Goal: Information Seeking & Learning: Learn about a topic

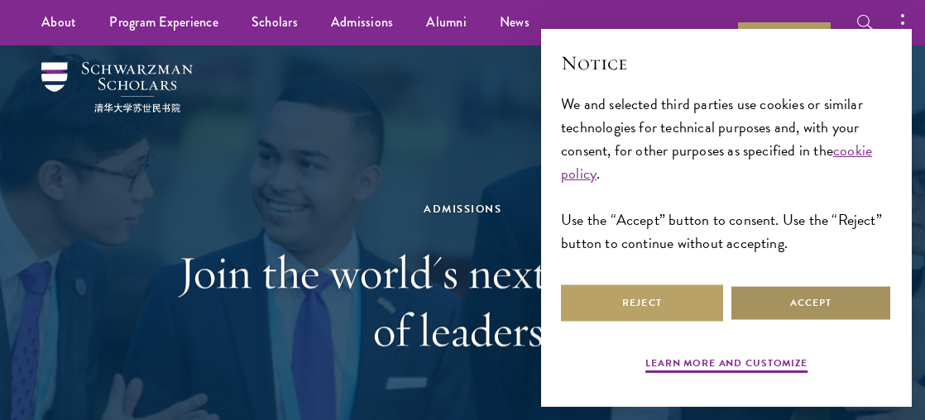
click at [761, 303] on button "Accept" at bounding box center [810, 303] width 162 height 37
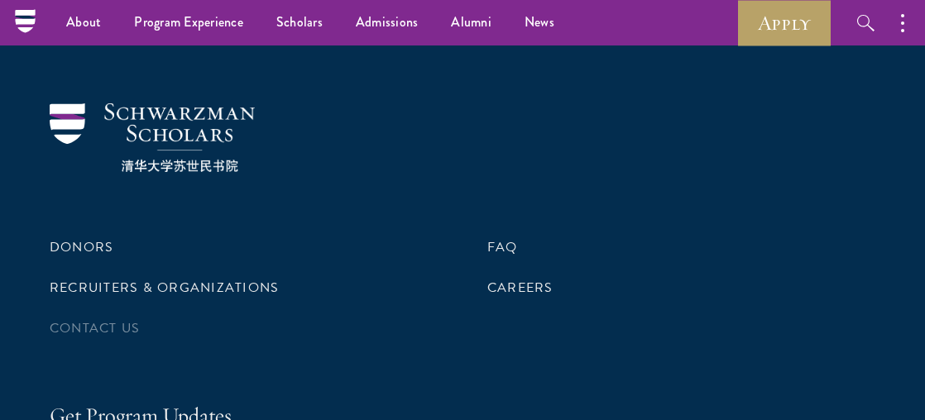
scroll to position [8383, 0]
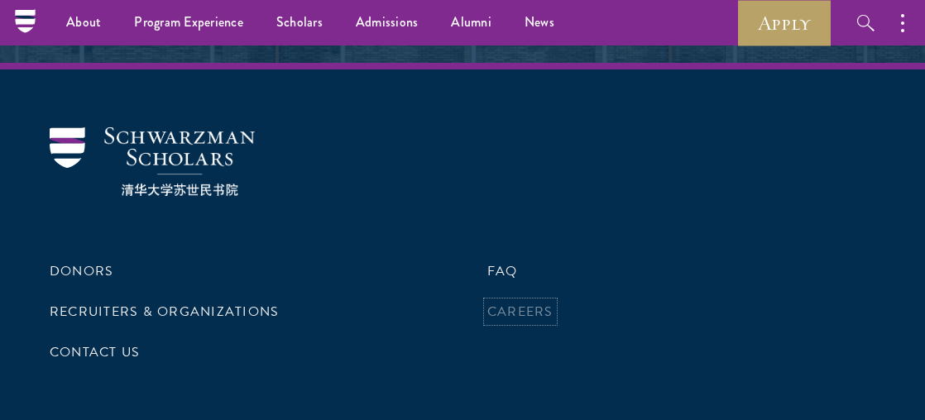
click at [522, 312] on link "Careers" at bounding box center [520, 312] width 66 height 20
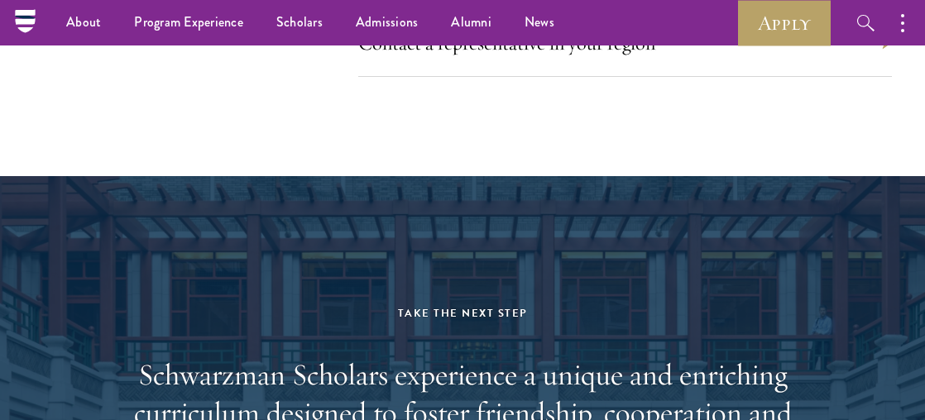
scroll to position [7639, 0]
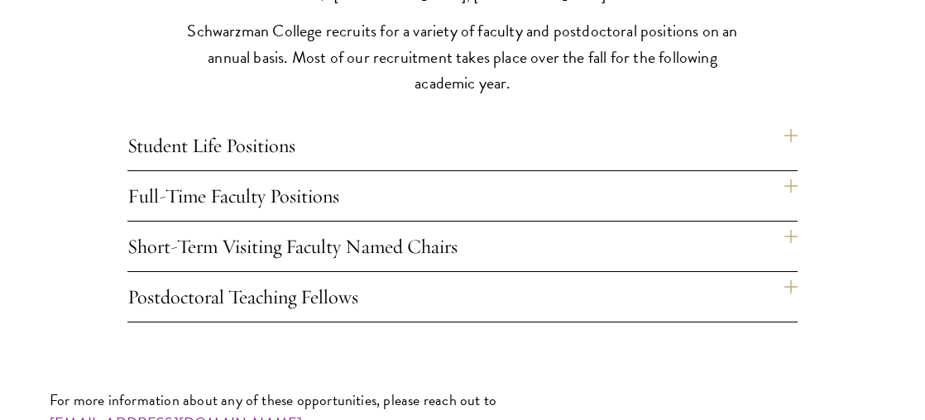
scroll to position [1241, 0]
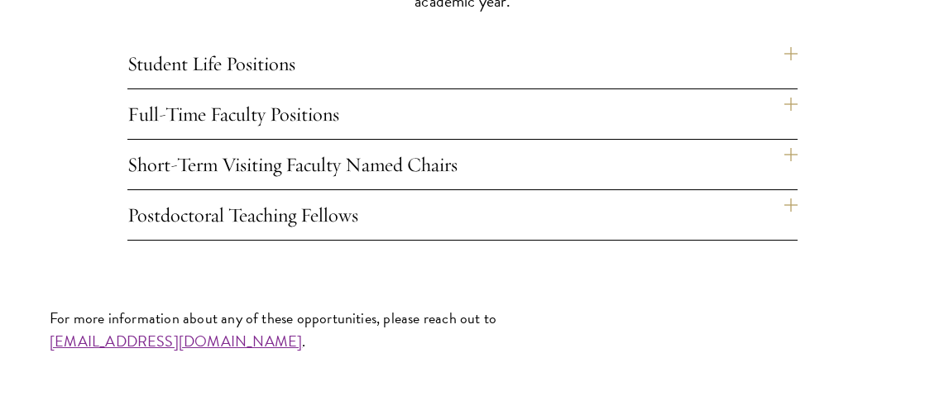
click at [251, 117] on h4 "Full-Time Faculty Positions" at bounding box center [462, 114] width 670 height 50
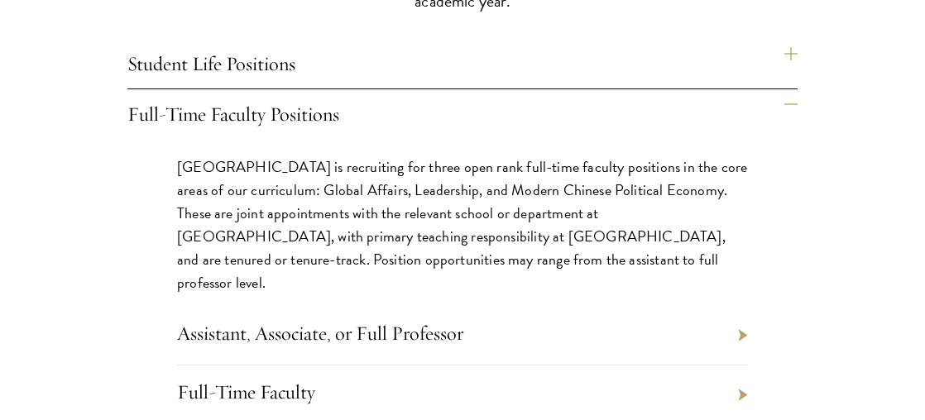
scroll to position [1406, 0]
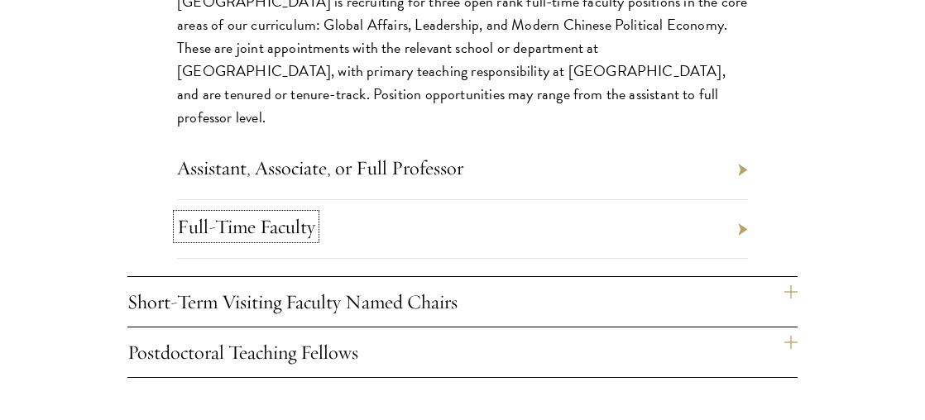
click at [285, 214] on link "Full-Time Faculty" at bounding box center [246, 226] width 138 height 25
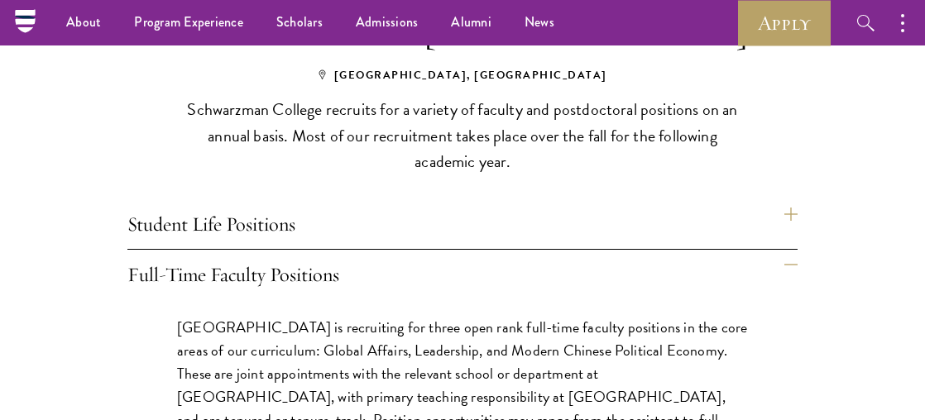
scroll to position [992, 0]
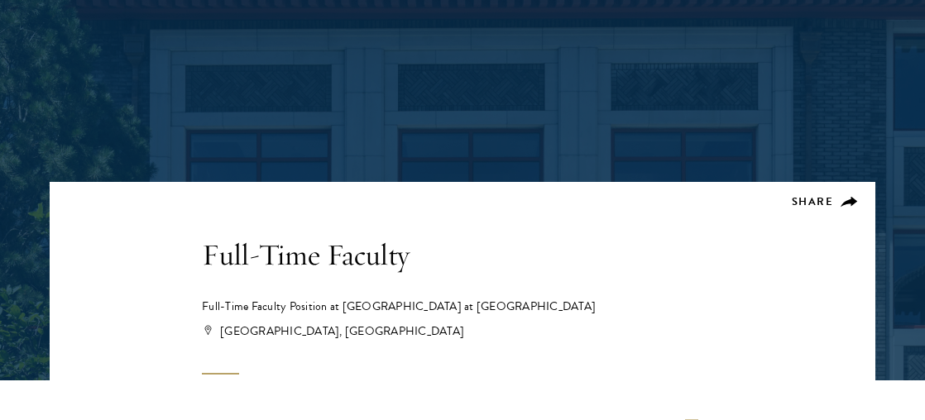
scroll to position [165, 0]
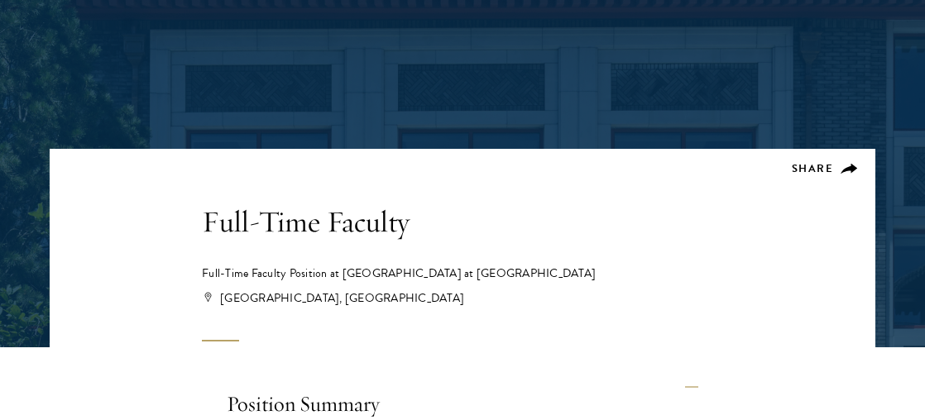
click at [890, 107] on div at bounding box center [462, 113] width 925 height 467
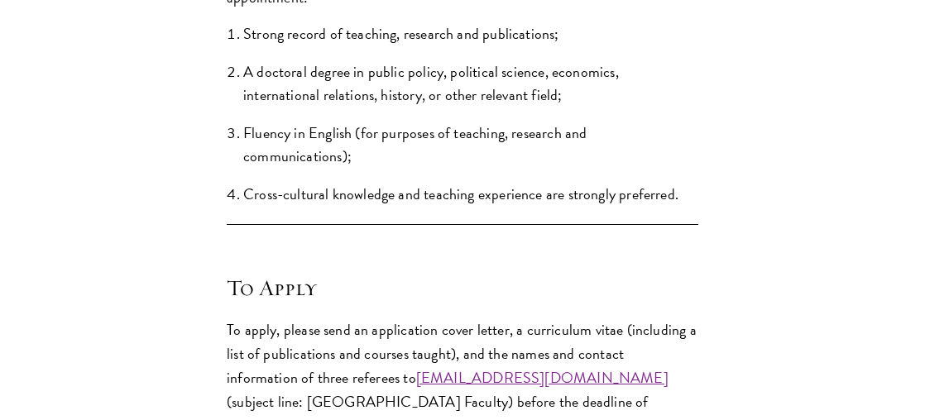
scroll to position [2068, 0]
